Goal: Transaction & Acquisition: Register for event/course

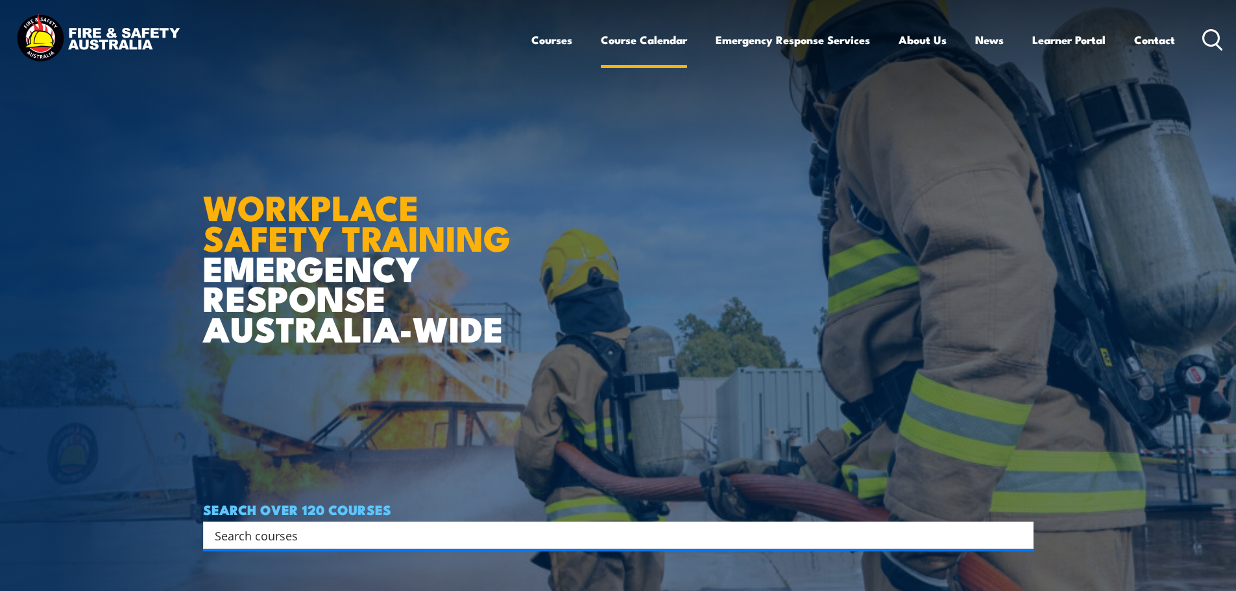
click at [639, 37] on link "Course Calendar" at bounding box center [644, 40] width 86 height 34
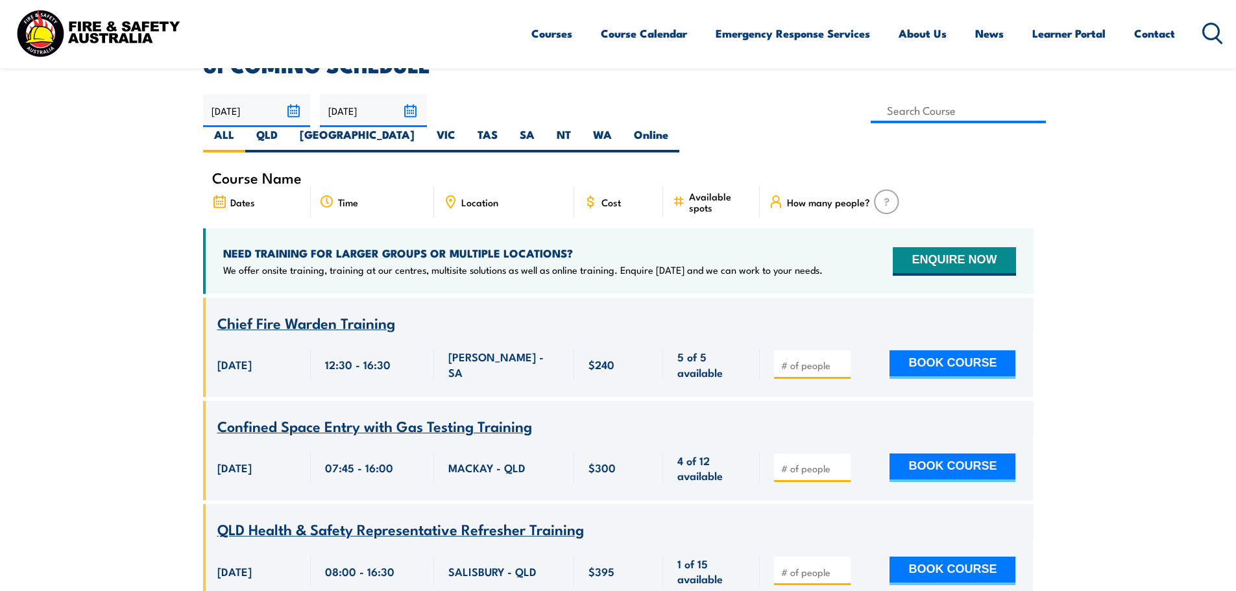
scroll to position [325, 0]
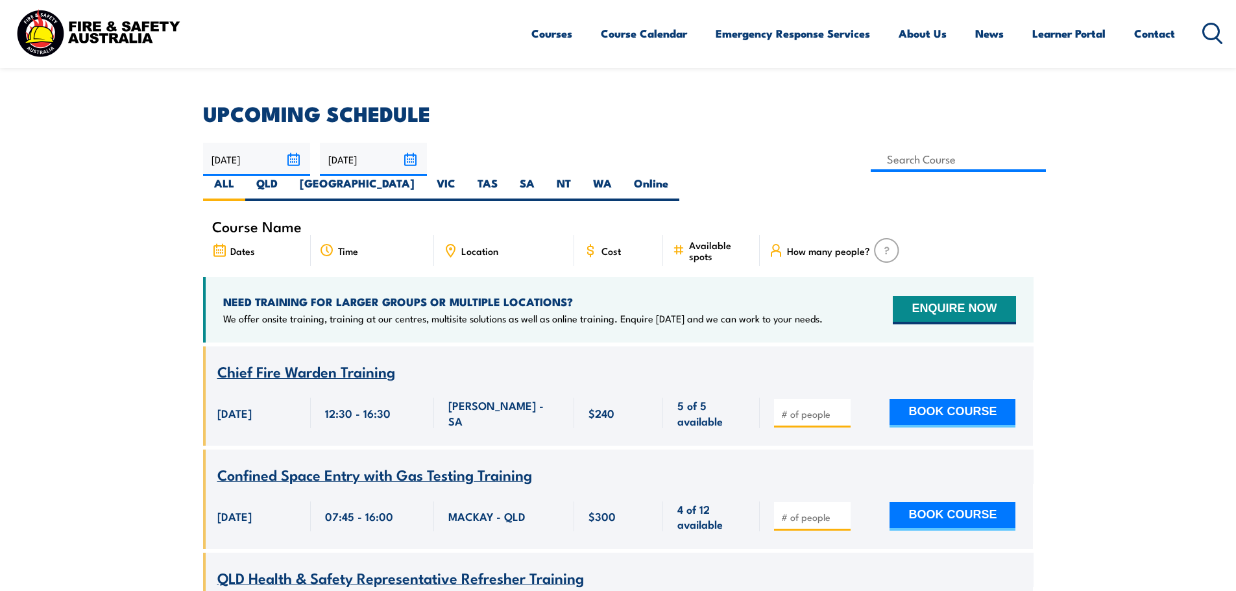
click at [339, 360] on span "Chief Fire Warden Training" at bounding box center [306, 371] width 178 height 22
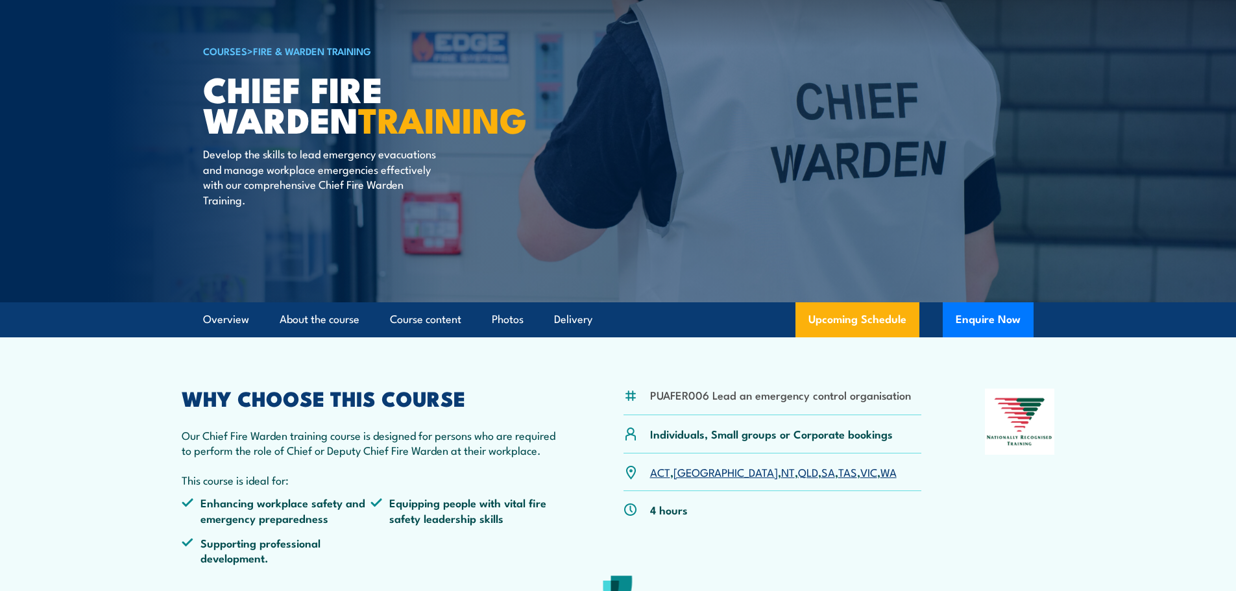
scroll to position [195, 0]
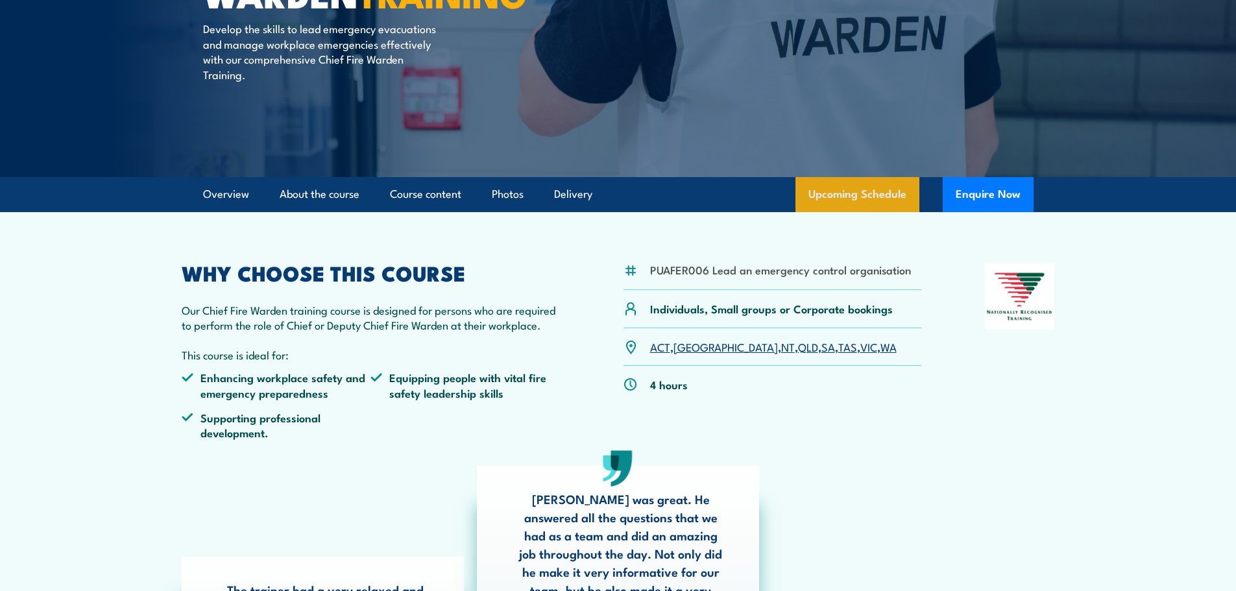
click at [817, 194] on link "Upcoming Schedule" at bounding box center [858, 194] width 124 height 35
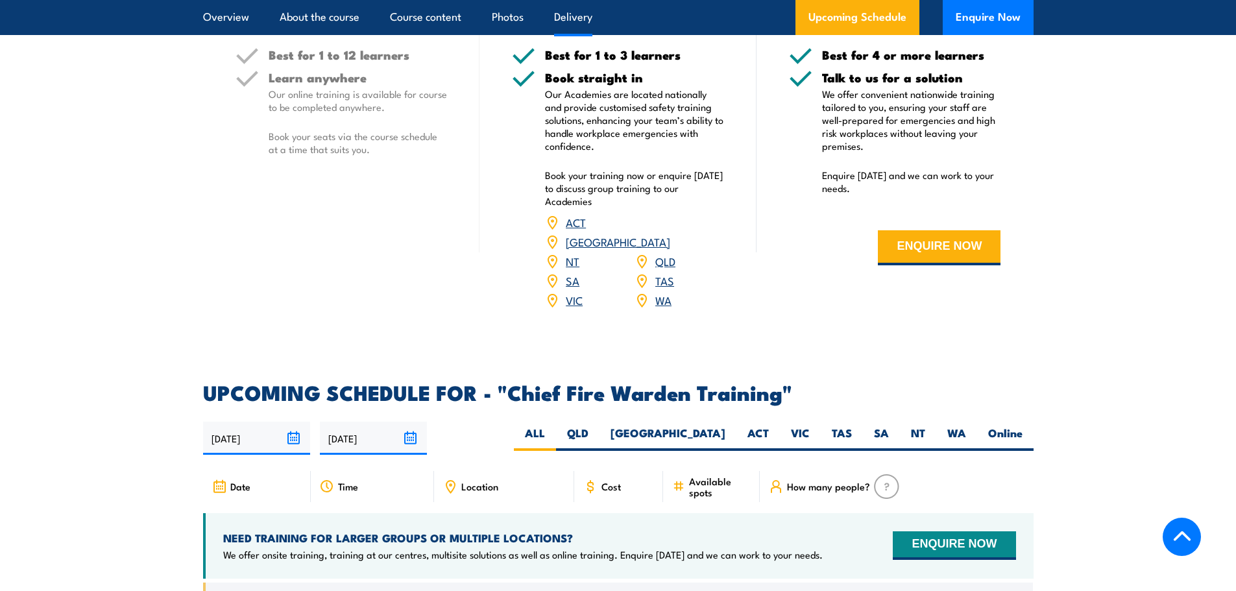
scroll to position [1926, 0]
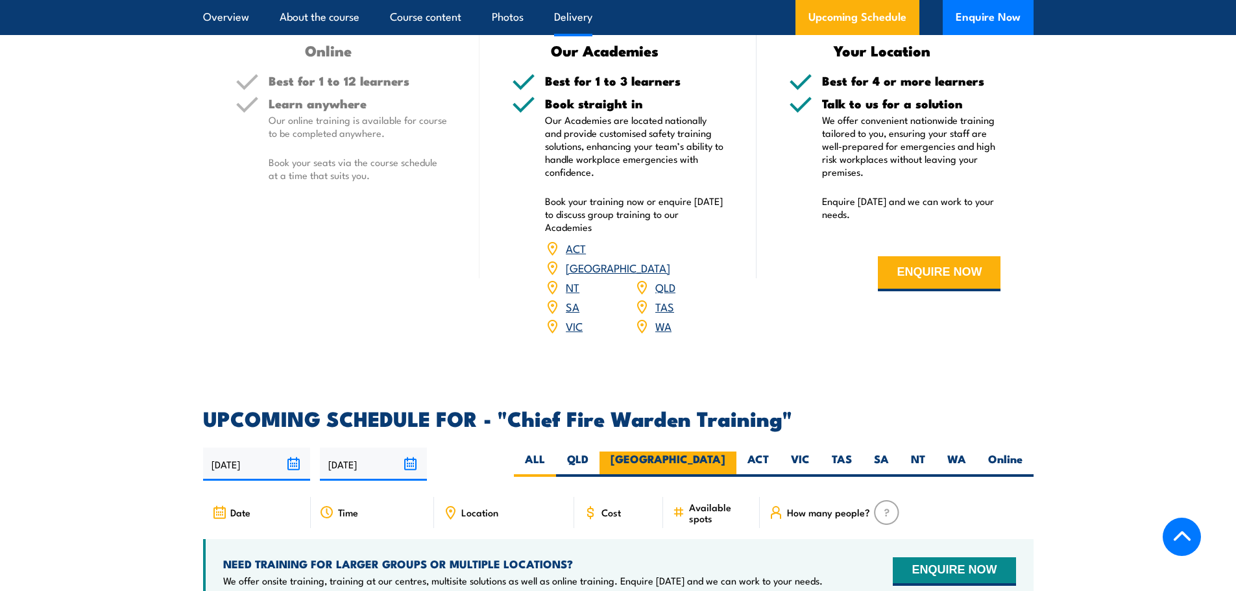
click at [723, 452] on label "[GEOGRAPHIC_DATA]" at bounding box center [668, 464] width 137 height 25
click at [726, 452] on input "[GEOGRAPHIC_DATA]" at bounding box center [730, 456] width 8 height 8
radio input "true"
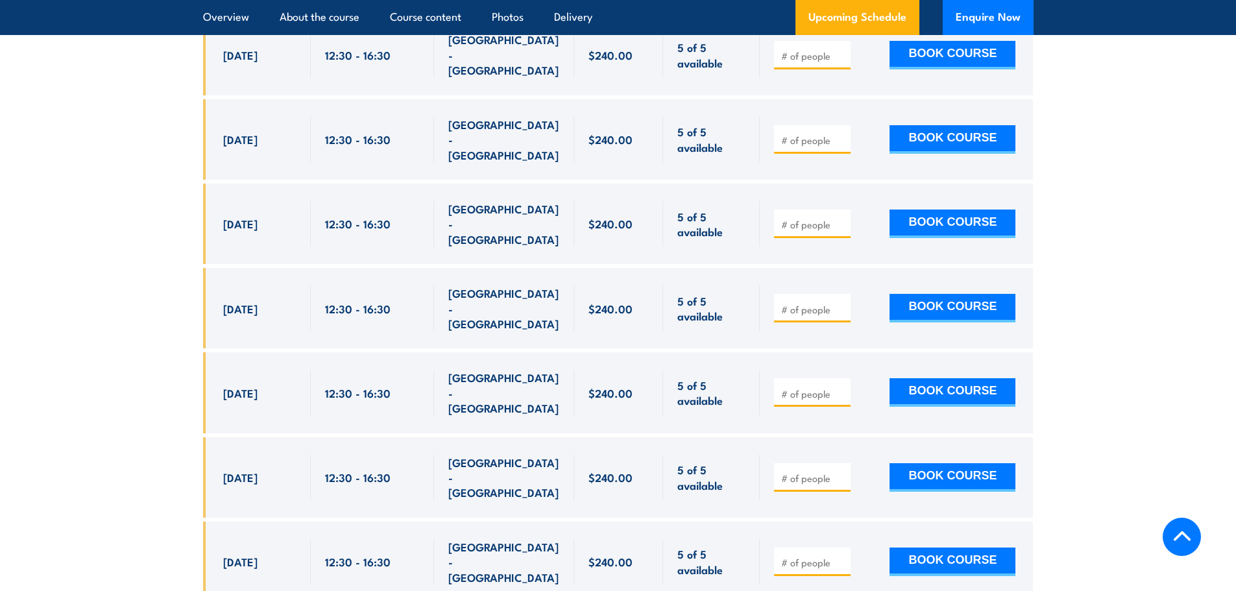
scroll to position [2770, 0]
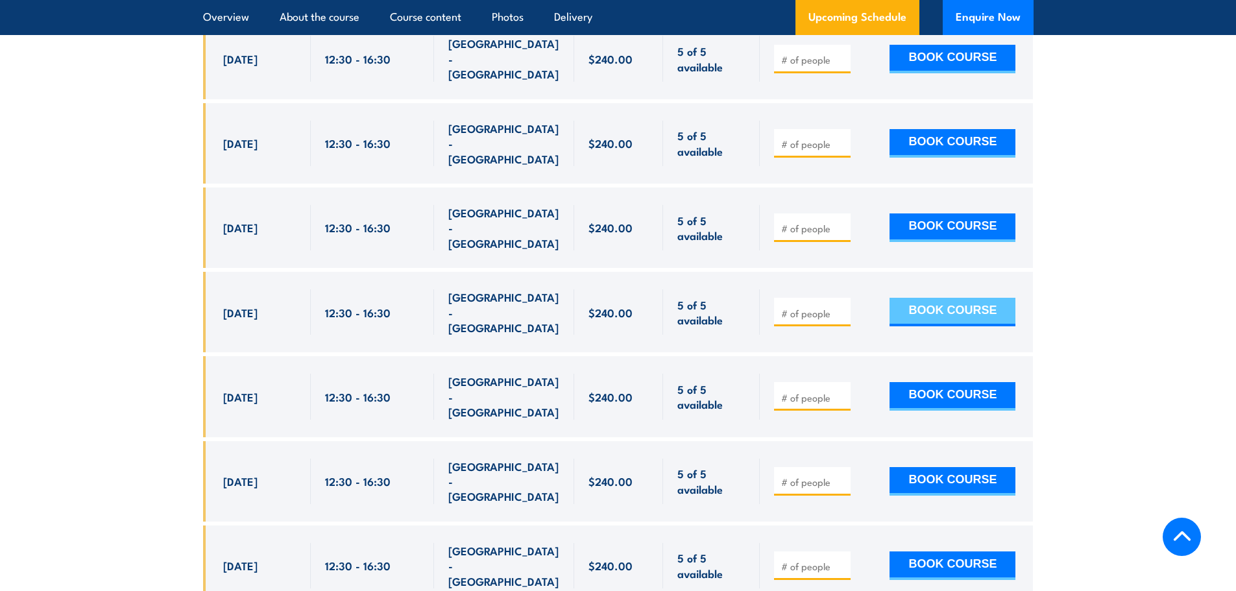
click at [920, 298] on button "BOOK COURSE" at bounding box center [953, 312] width 126 height 29
type input "1"
click at [933, 298] on button "BOOK COURSE" at bounding box center [953, 312] width 126 height 29
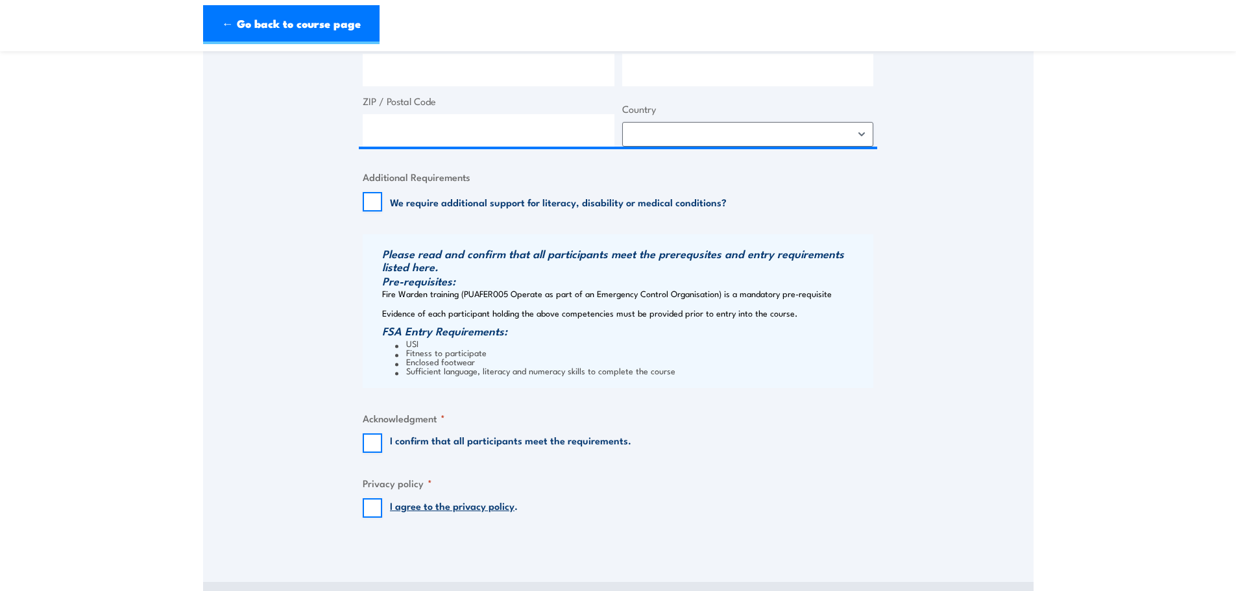
scroll to position [909, 0]
